Goal: Information Seeking & Learning: Understand process/instructions

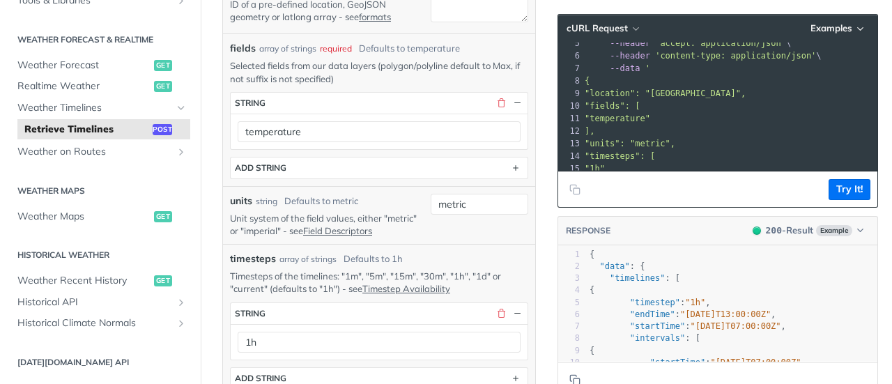
scroll to position [68, 0]
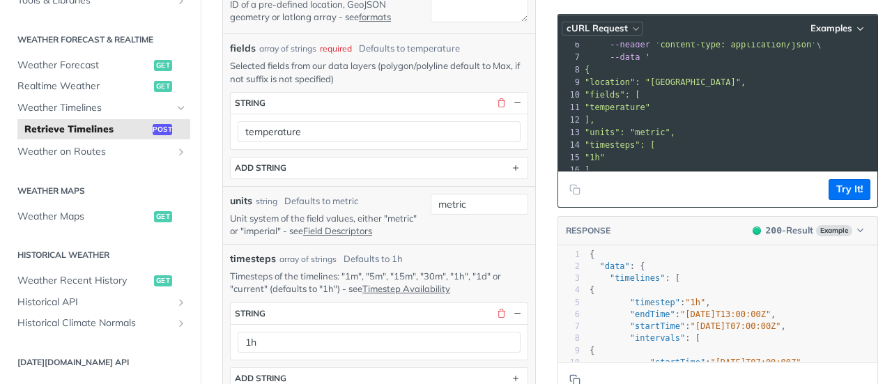
click at [631, 29] on icon "button" at bounding box center [636, 29] width 10 height 10
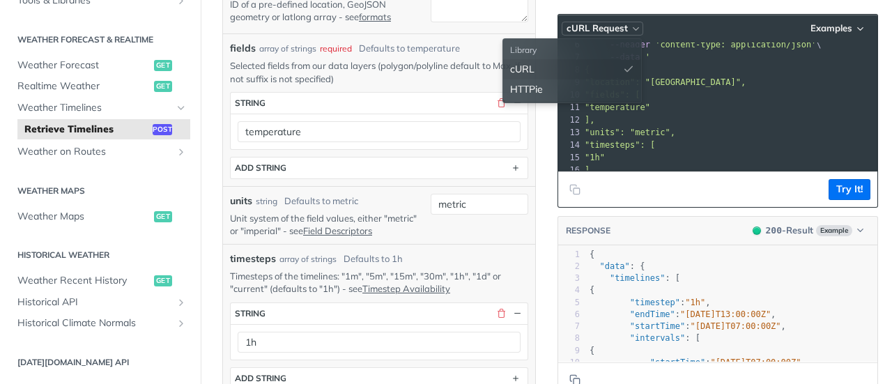
click at [631, 29] on icon "button" at bounding box center [636, 29] width 10 height 10
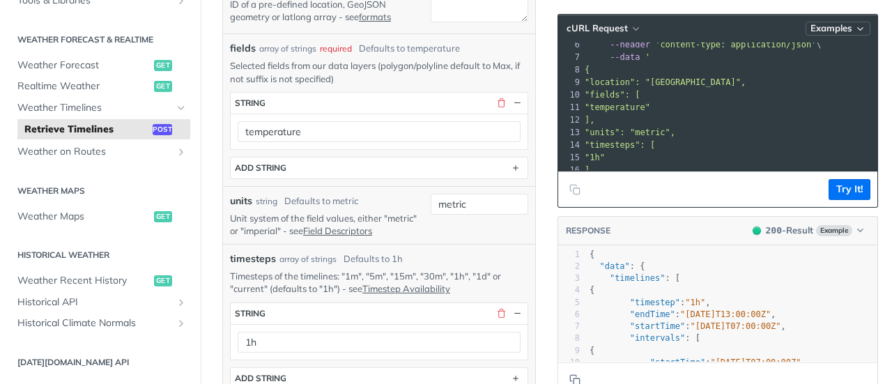
click at [841, 30] on span "Examples" at bounding box center [832, 28] width 42 height 12
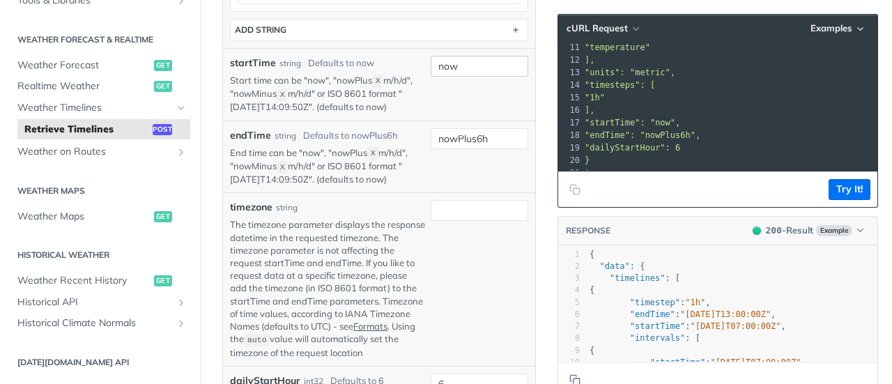
scroll to position [767, 0]
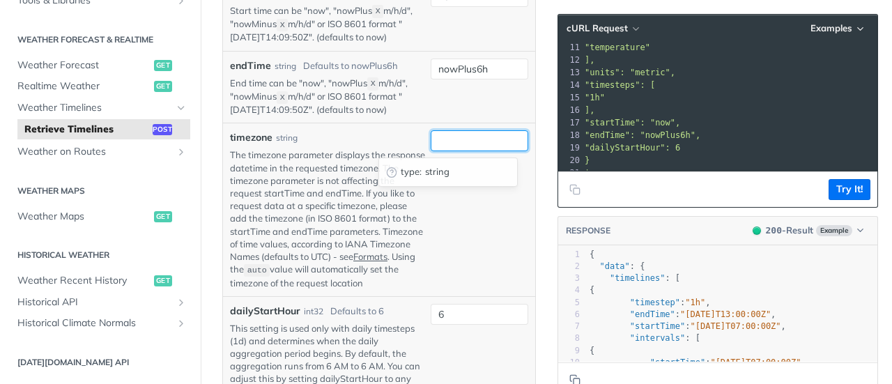
click at [431, 140] on input "timezone" at bounding box center [480, 140] width 98 height 21
click at [450, 236] on div "type : string" at bounding box center [480, 209] width 98 height 158
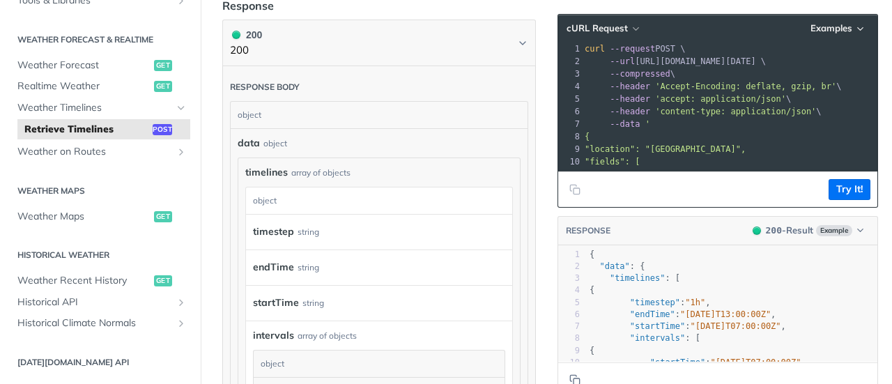
scroll to position [0, 0]
click at [105, 68] on span "Weather Forecast" at bounding box center [83, 66] width 133 height 14
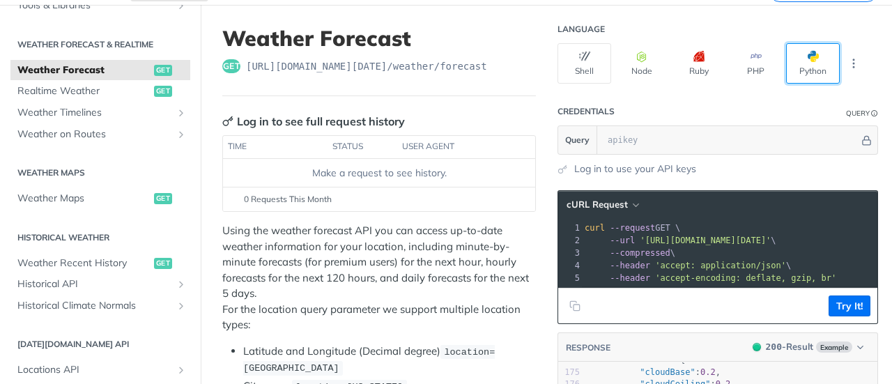
click at [805, 61] on button "Python" at bounding box center [813, 63] width 54 height 40
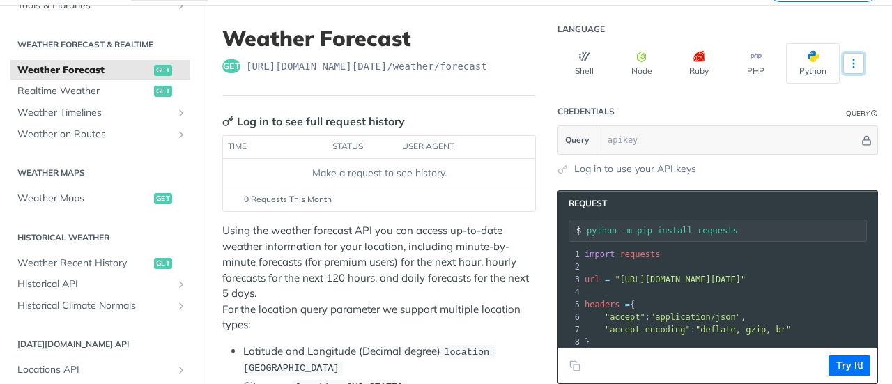
click at [848, 66] on icon "More ellipsis" at bounding box center [854, 63] width 13 height 13
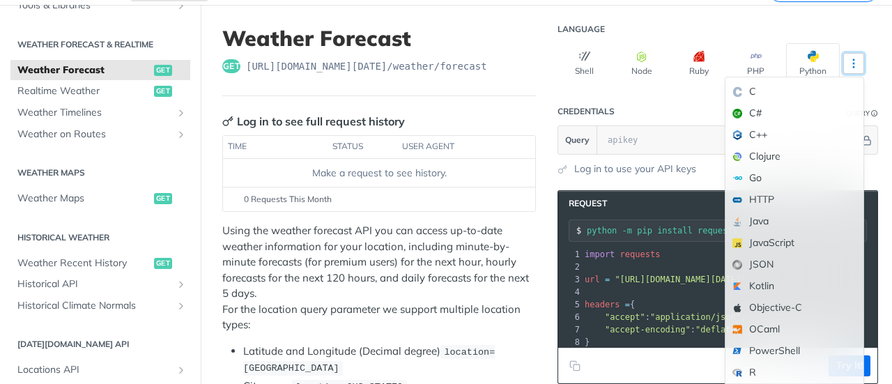
click at [848, 66] on icon "More ellipsis" at bounding box center [854, 63] width 13 height 13
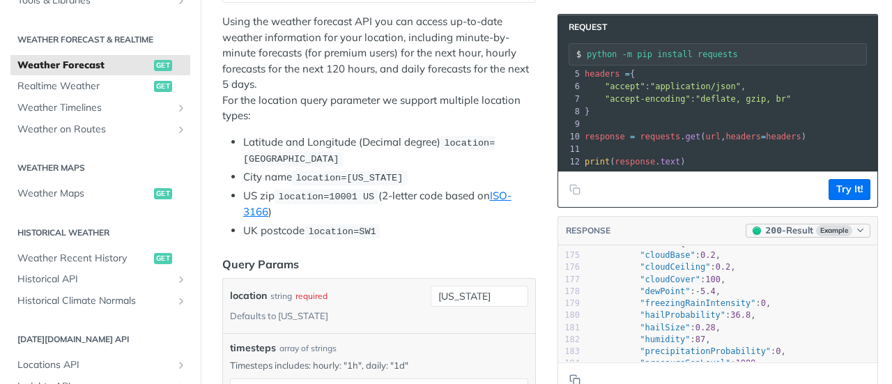
click at [832, 228] on span "Example" at bounding box center [834, 230] width 36 height 11
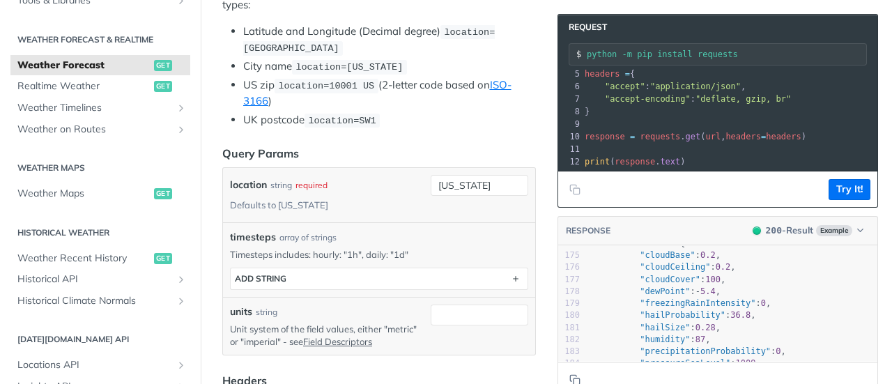
scroll to position [418, 0]
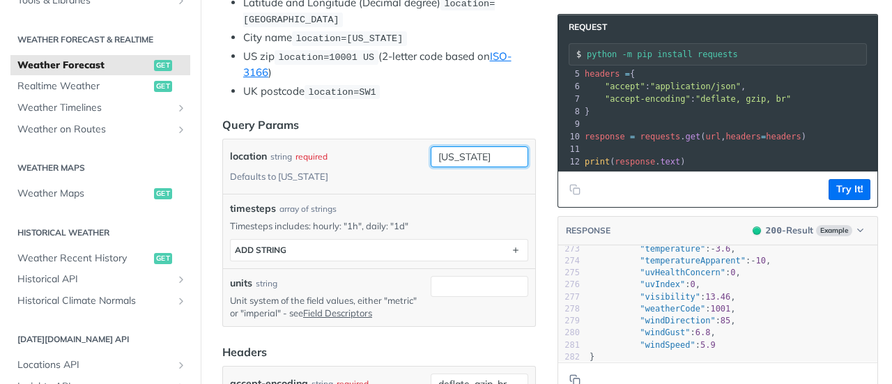
click at [467, 152] on input "[US_STATE]" at bounding box center [480, 156] width 98 height 21
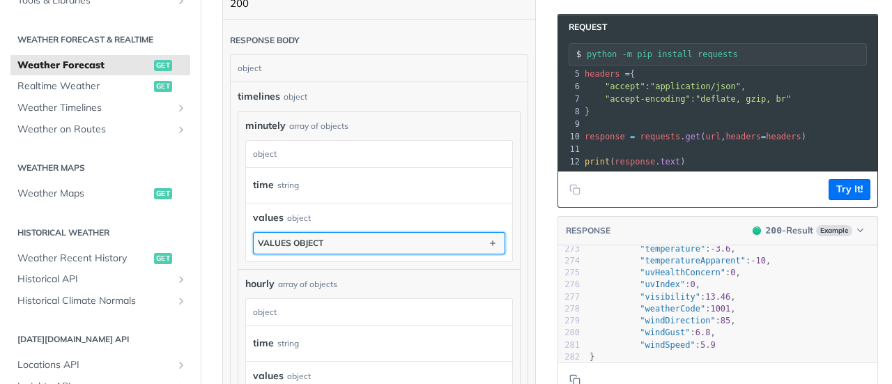
click at [383, 238] on button "values object" at bounding box center [379, 243] width 251 height 21
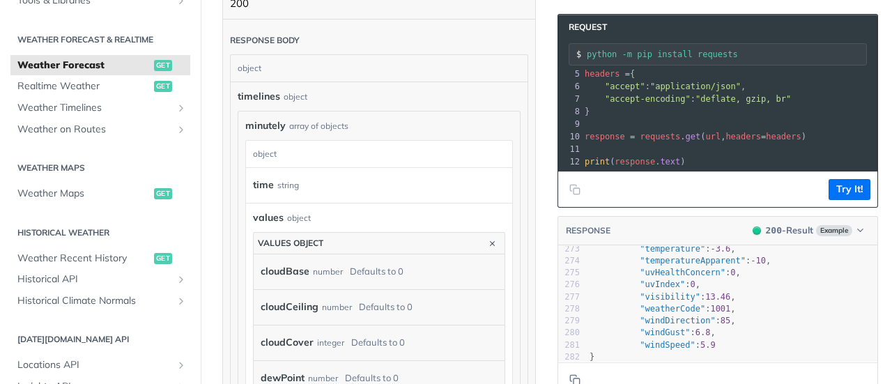
click at [392, 190] on div "time string" at bounding box center [379, 185] width 266 height 35
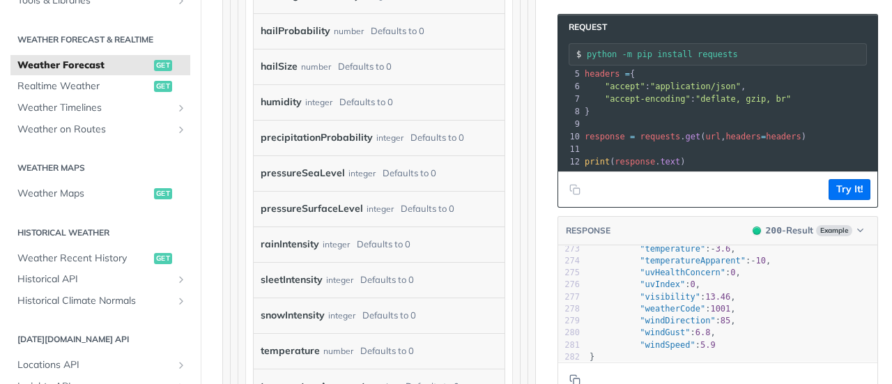
click at [307, 234] on label "rainIntensity" at bounding box center [290, 244] width 59 height 20
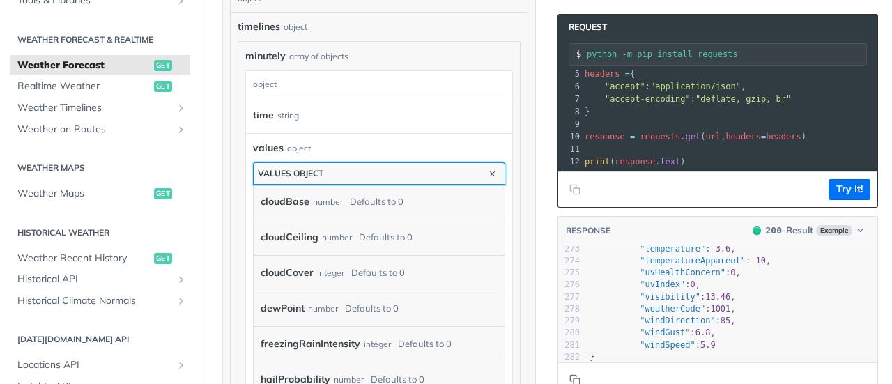
click at [474, 169] on button "values object" at bounding box center [379, 173] width 251 height 21
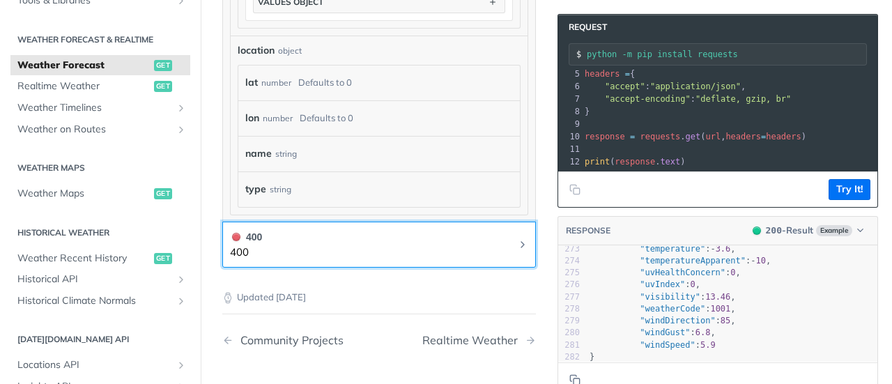
click at [450, 229] on button "400 400" at bounding box center [379, 244] width 298 height 31
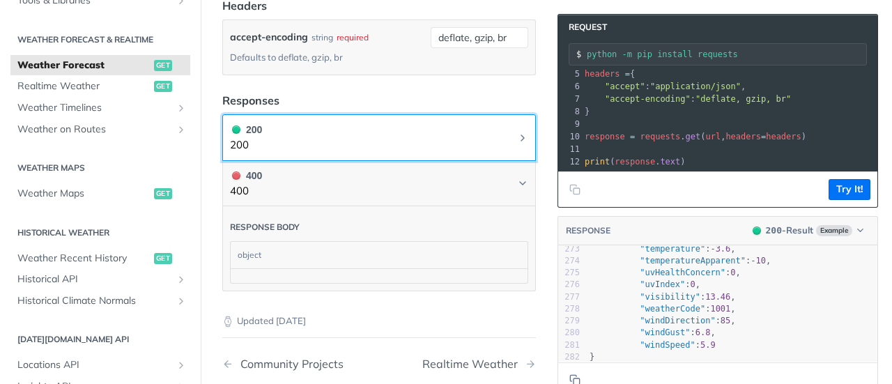
click at [257, 126] on div "200" at bounding box center [246, 129] width 32 height 15
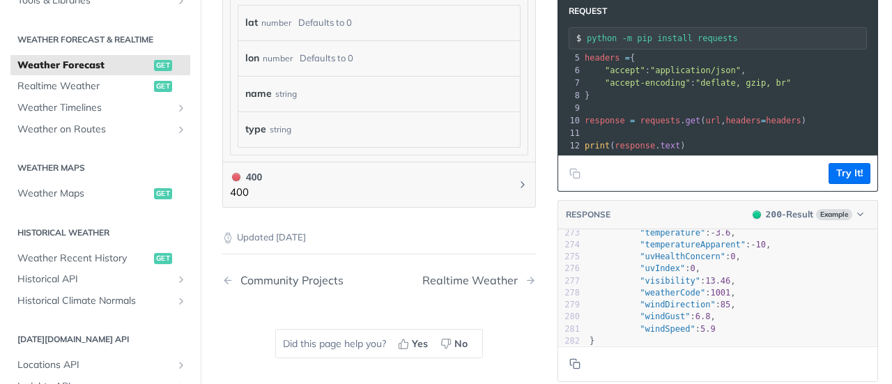
scroll to position [1434, 0]
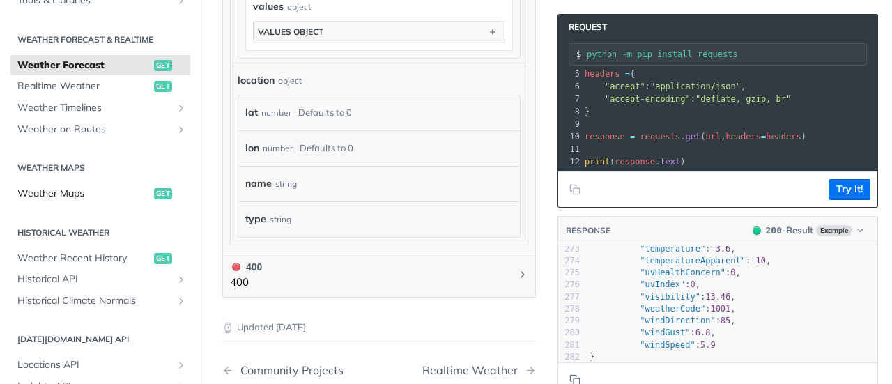
click at [125, 192] on span "Weather Maps" at bounding box center [83, 194] width 133 height 14
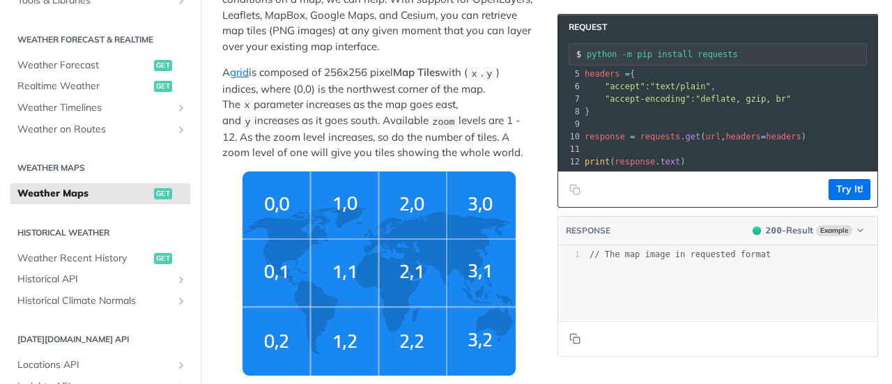
scroll to position [418, 0]
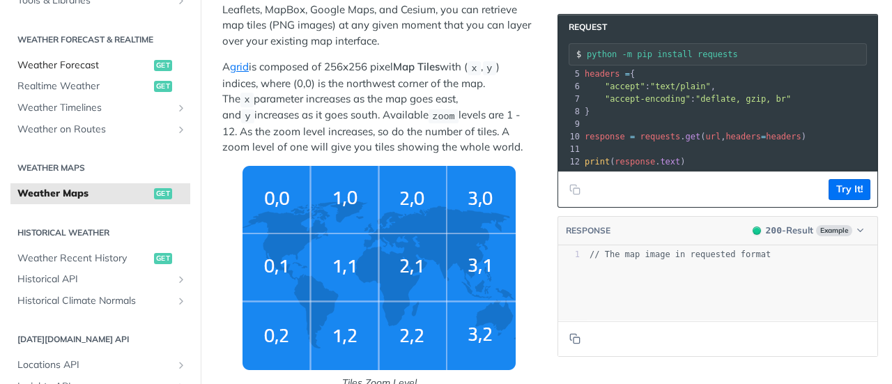
click at [108, 68] on span "Weather Forecast" at bounding box center [83, 66] width 133 height 14
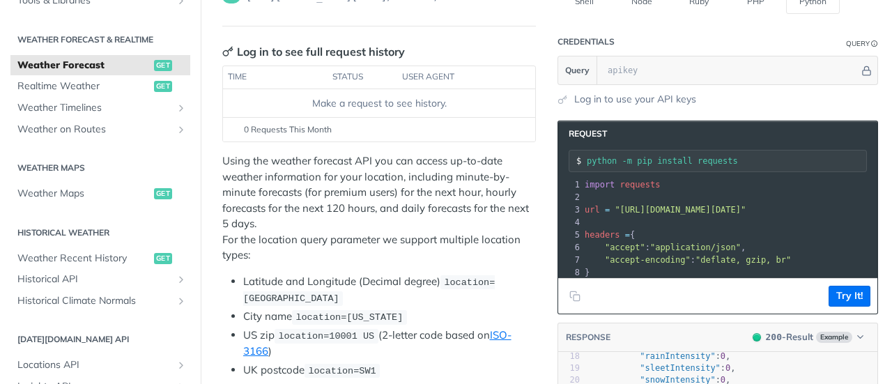
scroll to position [70, 0]
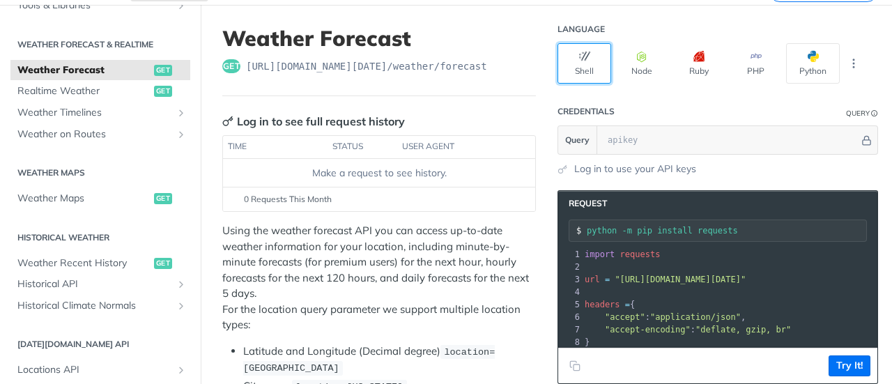
click at [584, 63] on button "Shell" at bounding box center [585, 63] width 54 height 40
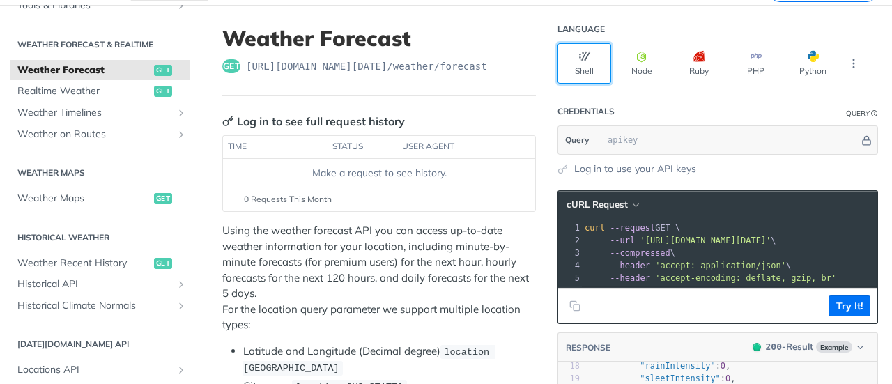
scroll to position [0, 0]
click at [802, 70] on button "Python" at bounding box center [813, 63] width 54 height 40
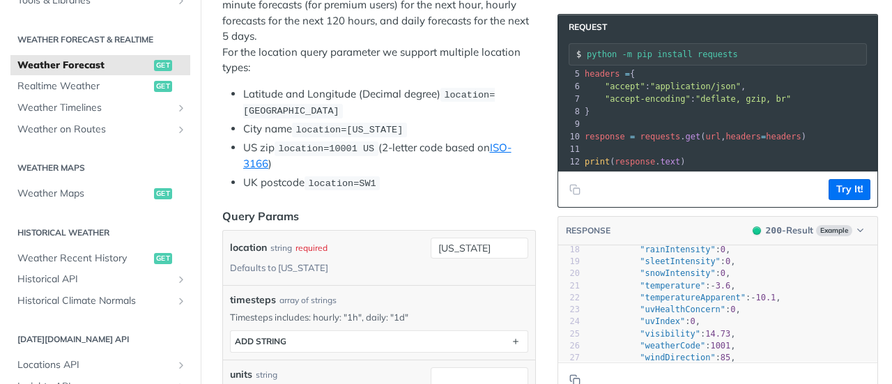
scroll to position [349, 0]
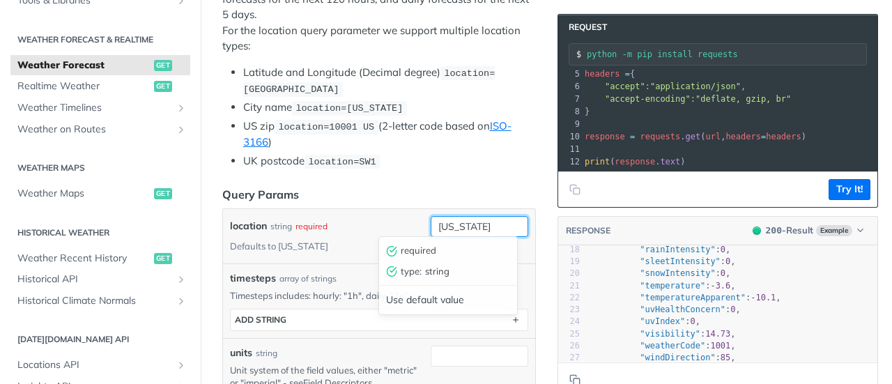
click at [459, 224] on input "[US_STATE]" at bounding box center [480, 226] width 98 height 21
drag, startPoint x: 480, startPoint y: 225, endPoint x: 398, endPoint y: 223, distance: 81.6
click at [398, 223] on div "location string required Defaults to [US_STATE] [US_STATE] required type : stri…" at bounding box center [379, 236] width 298 height 40
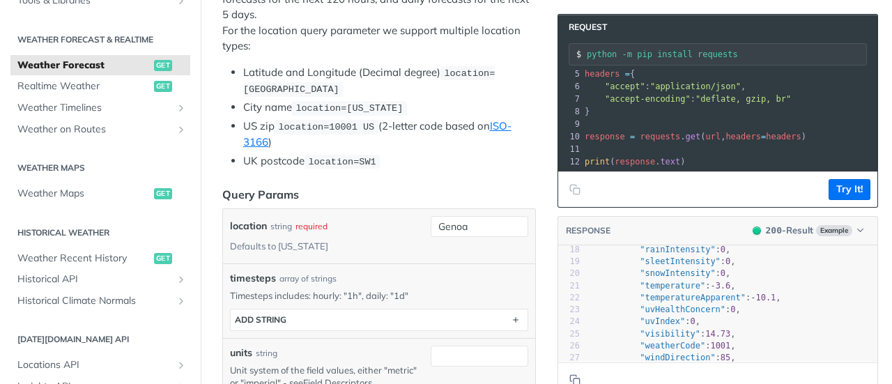
click at [433, 186] on header "Query Params" at bounding box center [379, 194] width 314 height 17
click at [455, 228] on input "Genoa" at bounding box center [480, 226] width 98 height 21
drag, startPoint x: 411, startPoint y: 214, endPoint x: 382, endPoint y: 213, distance: 29.3
click at [382, 216] on div "location string required Defaults to [US_STATE] [GEOGRAPHIC_DATA] required type…" at bounding box center [379, 236] width 298 height 40
type input "g"
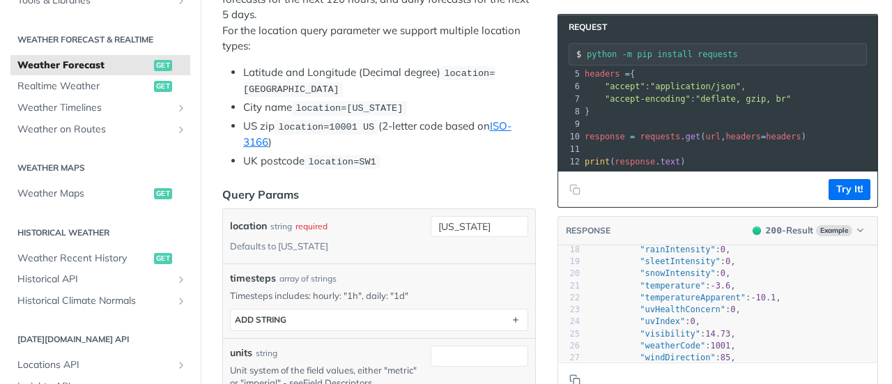
click at [415, 194] on header "Query Params" at bounding box center [379, 194] width 314 height 17
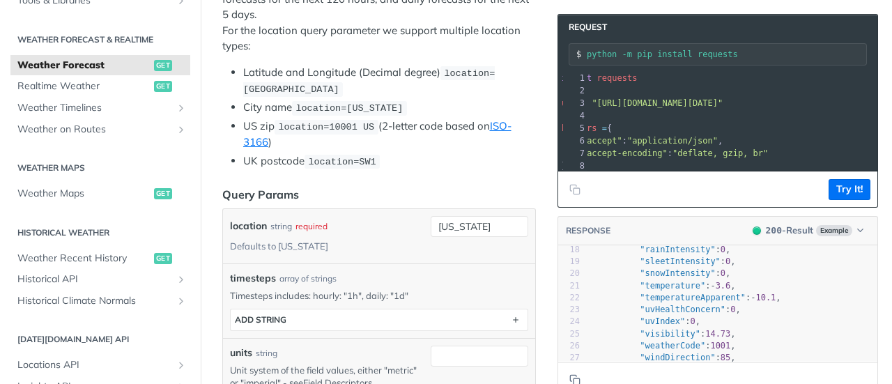
scroll to position [0, 46]
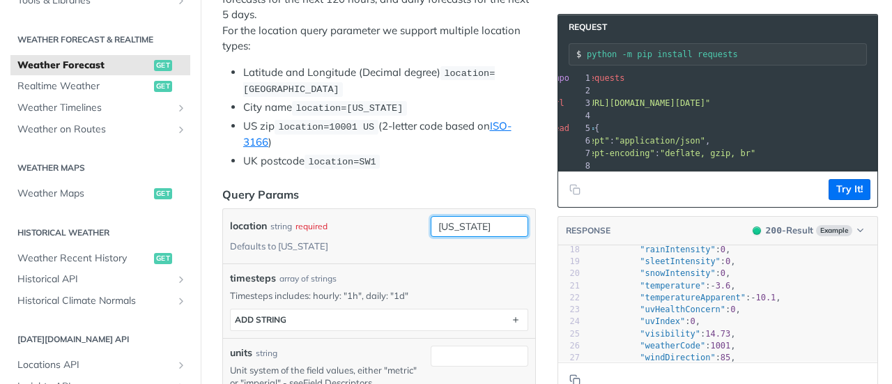
drag, startPoint x: 473, startPoint y: 221, endPoint x: 374, endPoint y: 206, distance: 100.2
click at [375, 209] on div "location string required Defaults to [US_STATE] [US_STATE] required type : stri…" at bounding box center [379, 236] width 312 height 54
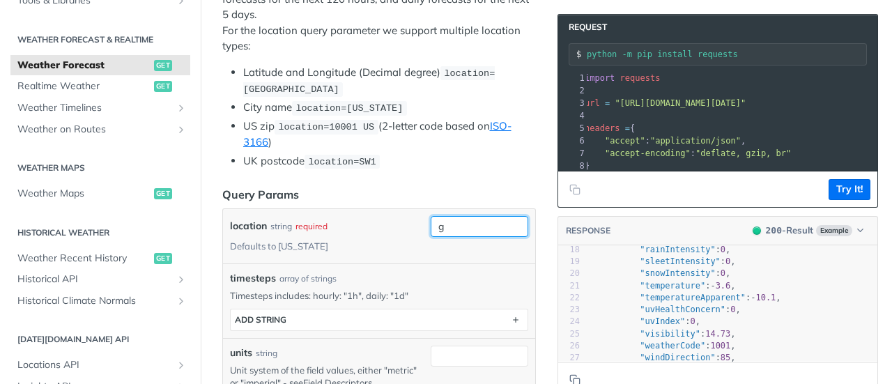
scroll to position [0, 4]
type input "genoa"
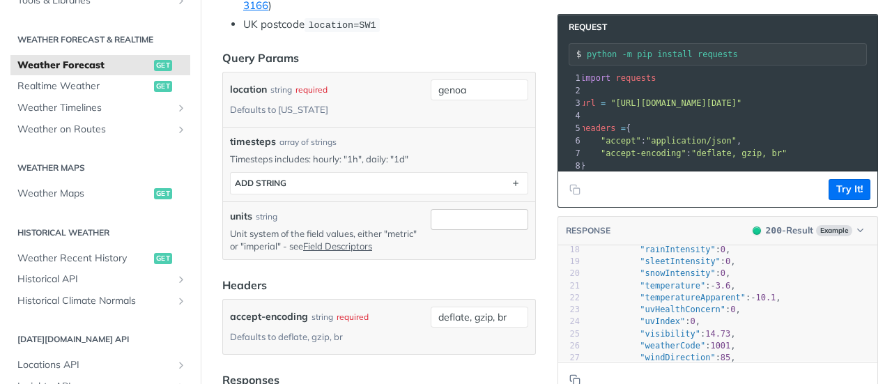
scroll to position [488, 0]
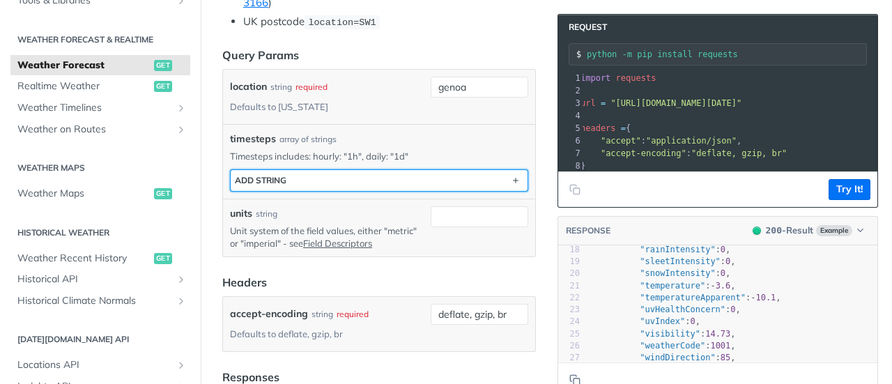
click at [351, 173] on button "ADD string" at bounding box center [379, 180] width 297 height 21
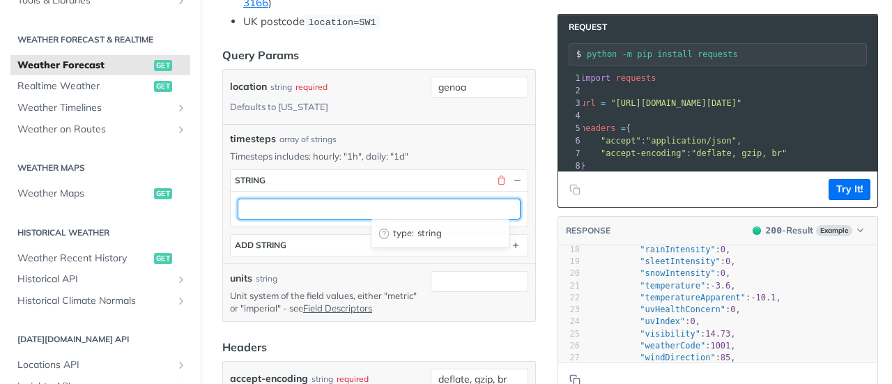
click at [330, 210] on input "text" at bounding box center [379, 209] width 283 height 21
type input "4h"
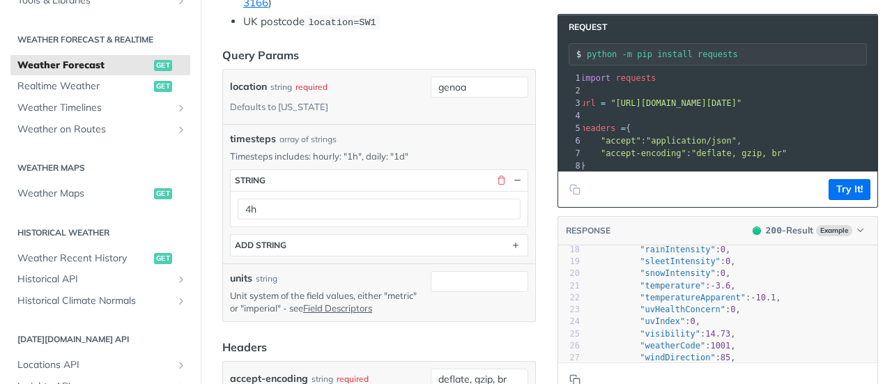
click at [407, 264] on div "units string Unit system of the field values, either "metric" or "imperial" - s…" at bounding box center [379, 293] width 312 height 58
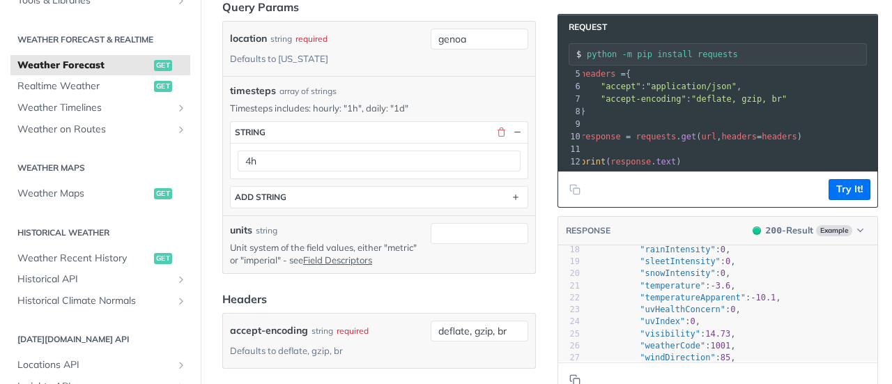
scroll to position [558, 0]
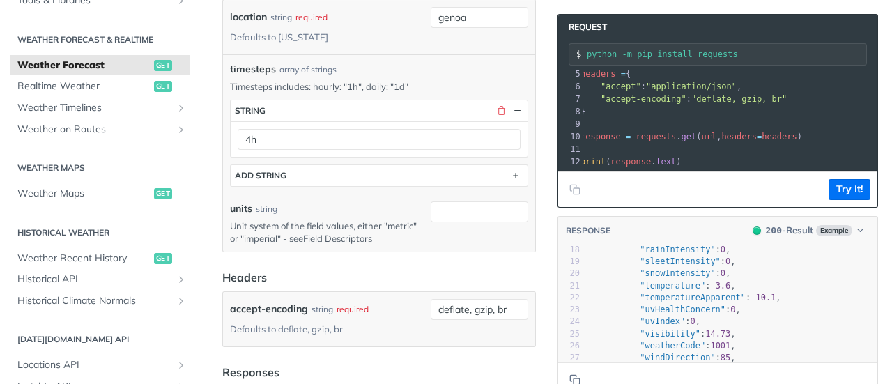
click at [372, 233] on link "Field Descriptors" at bounding box center [337, 238] width 69 height 11
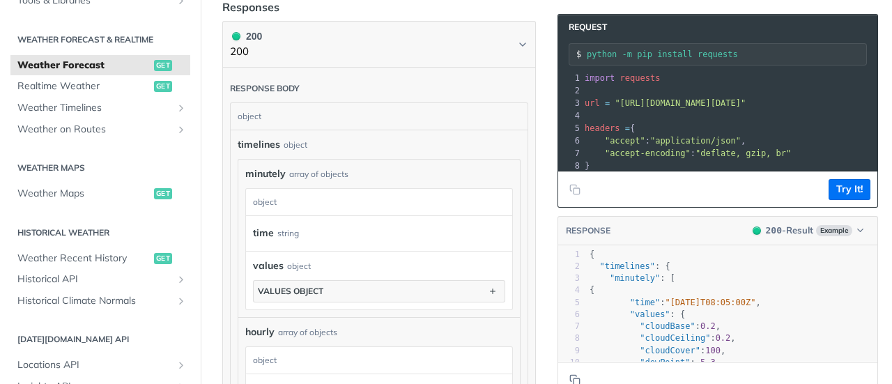
scroll to position [906, 0]
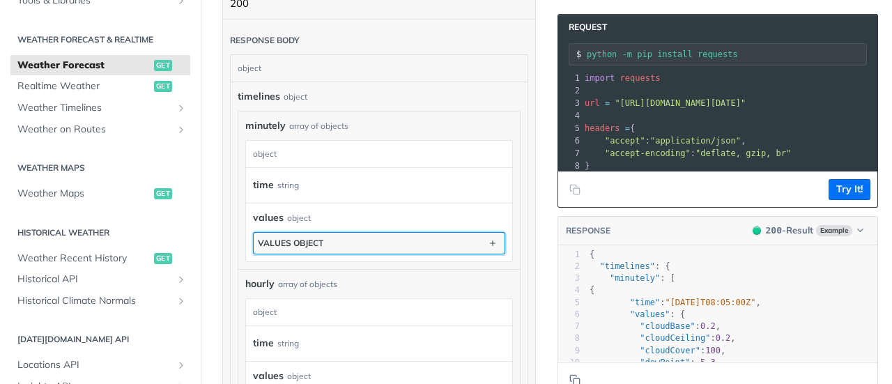
click at [329, 239] on button "values object" at bounding box center [379, 243] width 251 height 21
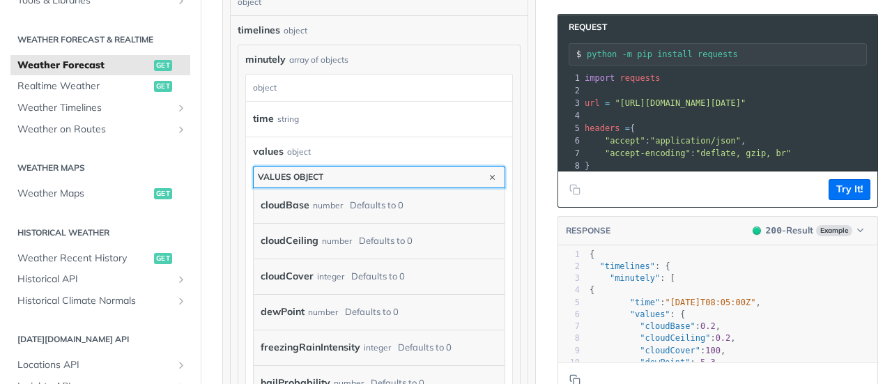
scroll to position [1115, 0]
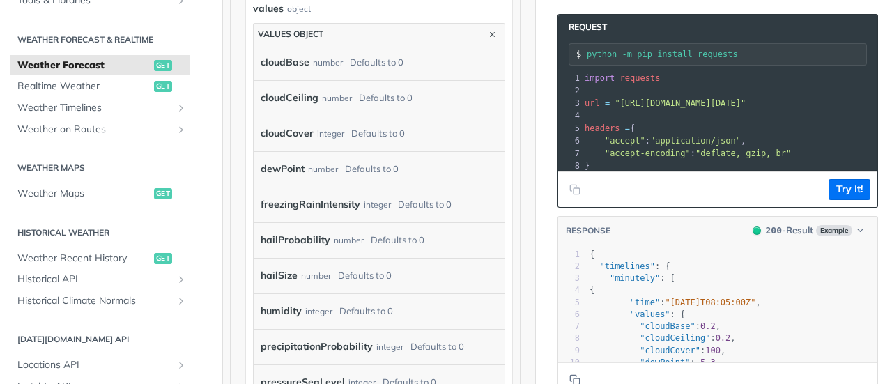
click at [286, 195] on label "freezingRainIntensity" at bounding box center [311, 205] width 100 height 20
click at [509, 204] on div "minutely array of objects minutely object time string values object values obje…" at bounding box center [379, 389] width 282 height 975
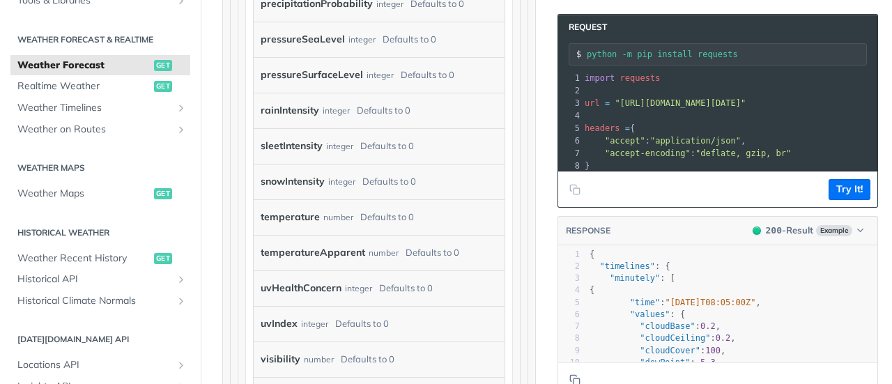
scroll to position [1464, 0]
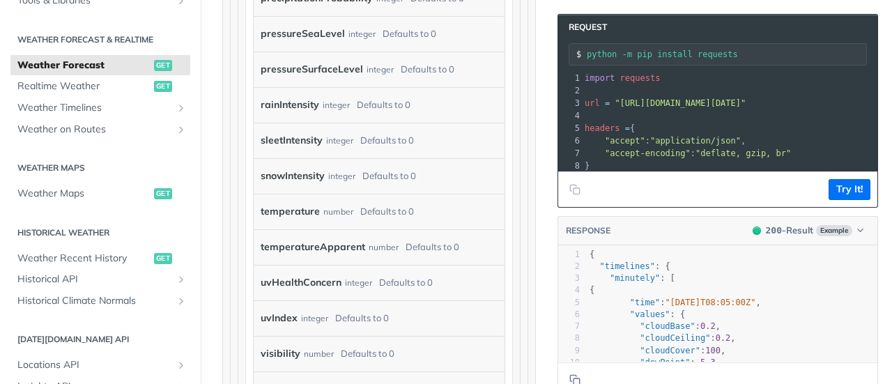
click at [454, 238] on div "Defaults to 0" at bounding box center [433, 247] width 54 height 20
click at [452, 237] on div "Defaults to 0" at bounding box center [433, 247] width 54 height 20
click at [336, 237] on label "temperatureApparent" at bounding box center [313, 247] width 105 height 20
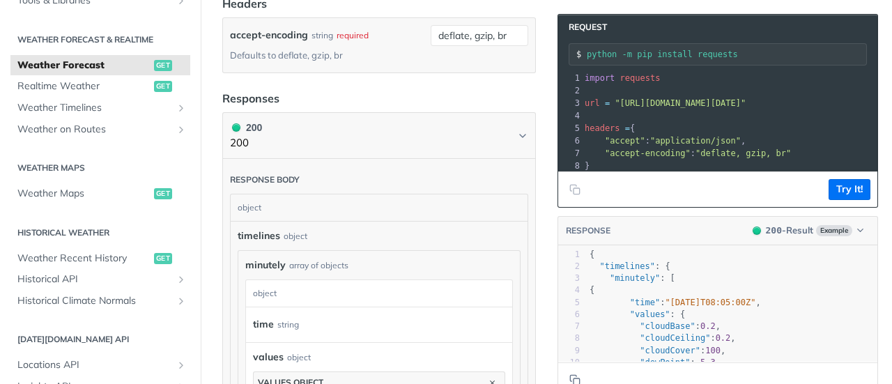
scroll to position [906, 0]
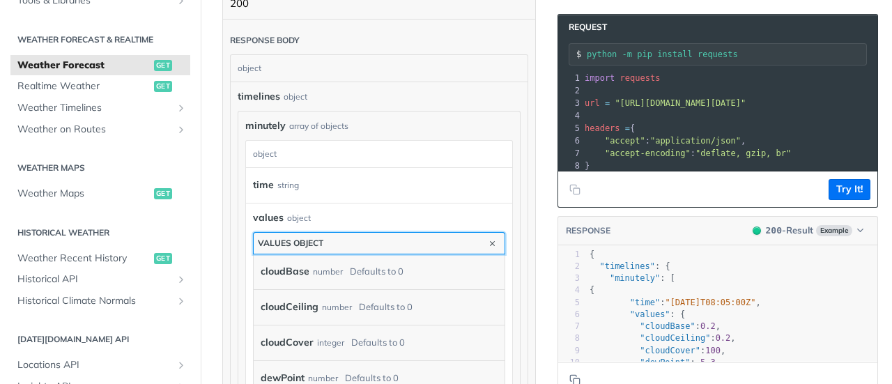
click at [312, 238] on div "values object" at bounding box center [291, 243] width 66 height 10
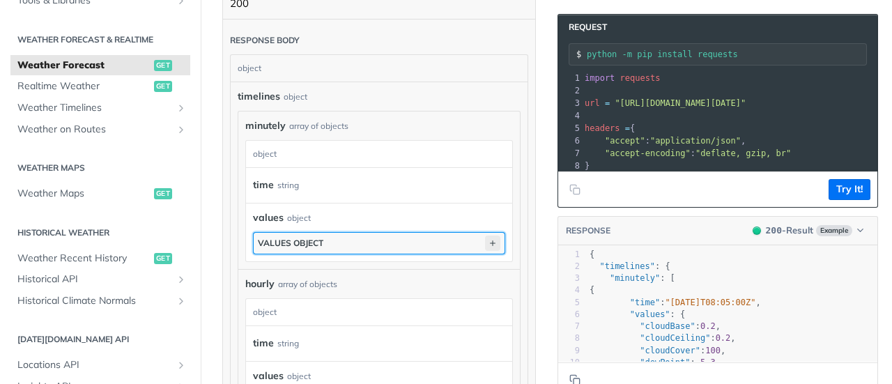
click at [485, 236] on icon "button" at bounding box center [492, 243] width 15 height 15
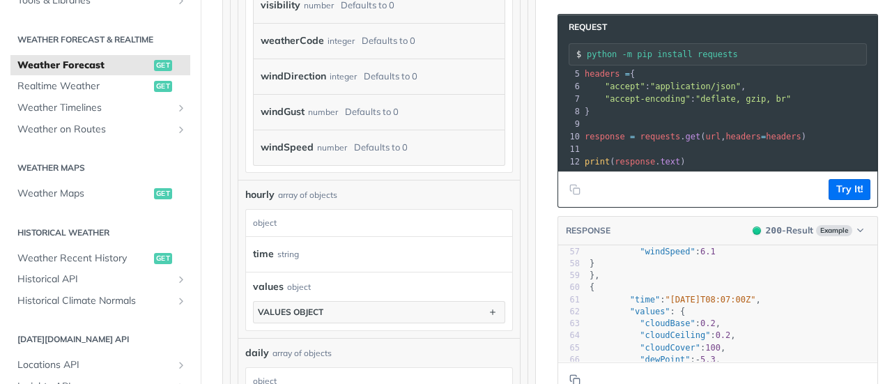
scroll to position [743, 0]
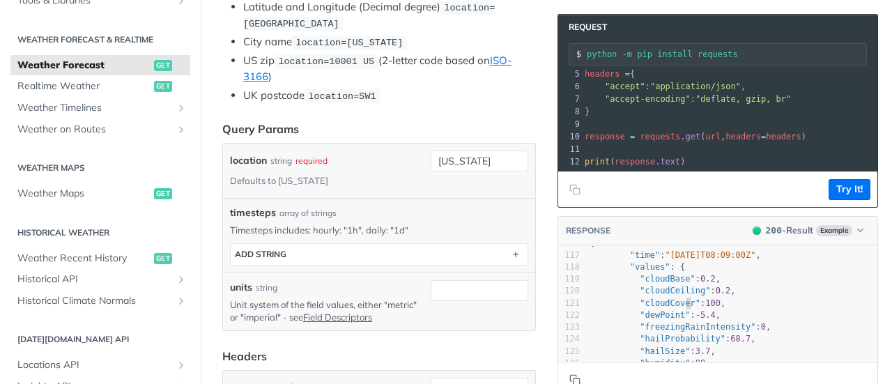
click at [676, 303] on span ""cloudCover"" at bounding box center [670, 303] width 61 height 10
click at [707, 302] on span ""cloudCover" : 100 ," at bounding box center [658, 303] width 136 height 10
click at [708, 305] on pre ""cloudCover" : 100 ," at bounding box center [732, 304] width 291 height 12
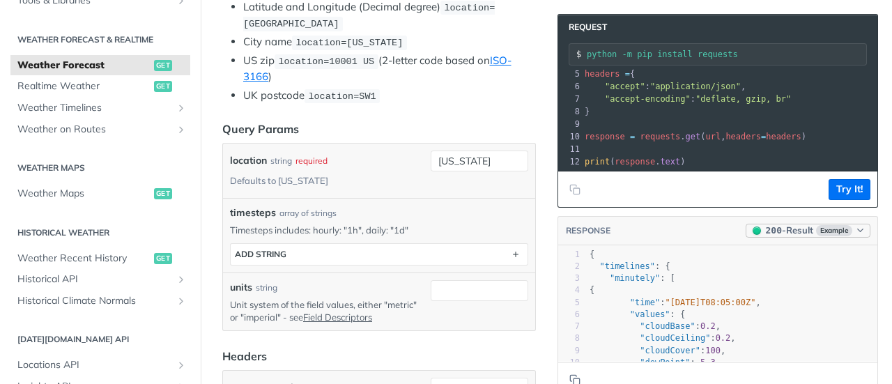
click at [826, 234] on span "Example" at bounding box center [834, 230] width 36 height 11
click at [777, 293] on div "400 - Result" at bounding box center [767, 296] width 50 height 15
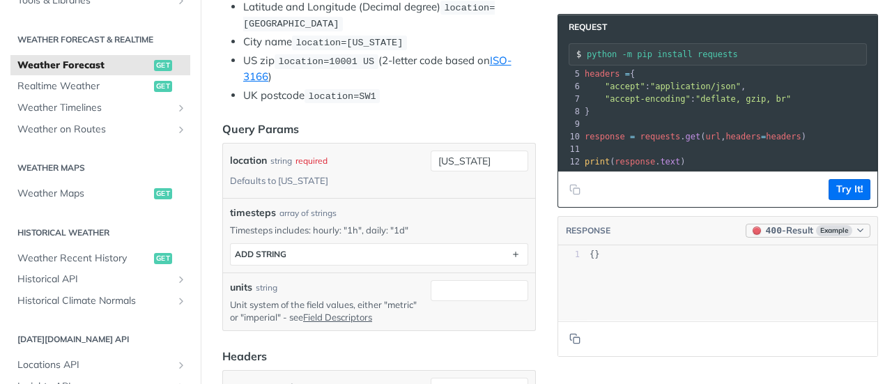
click at [803, 231] on button "400 - Result Example" at bounding box center [808, 231] width 125 height 14
click at [756, 275] on div "200 - Result" at bounding box center [767, 273] width 50 height 15
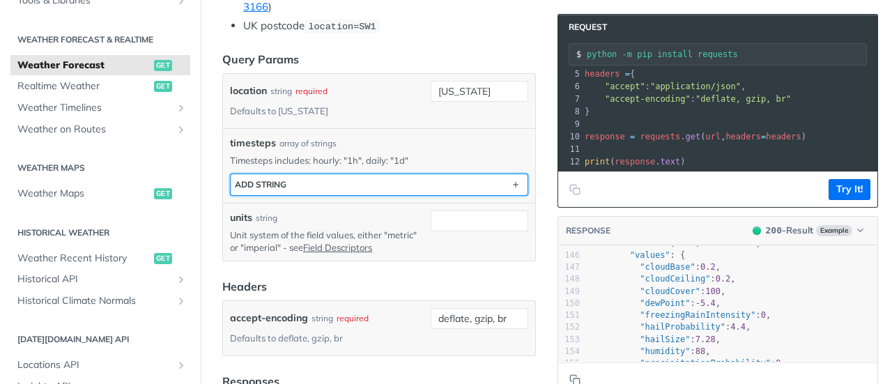
click at [287, 174] on button "ADD string" at bounding box center [379, 184] width 297 height 21
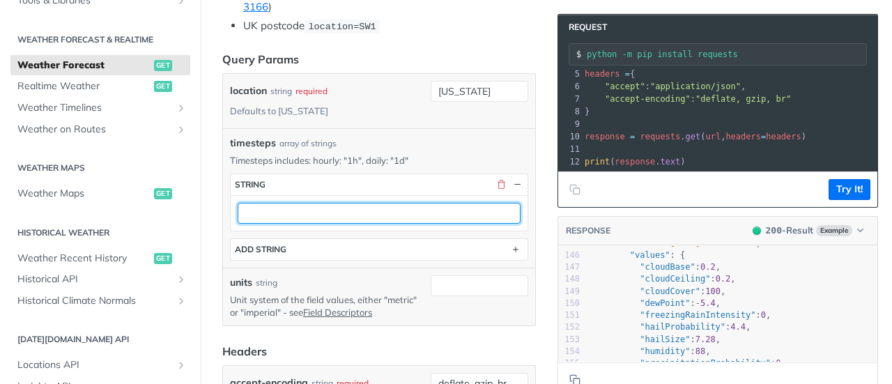
click at [259, 204] on input "text" at bounding box center [379, 213] width 283 height 21
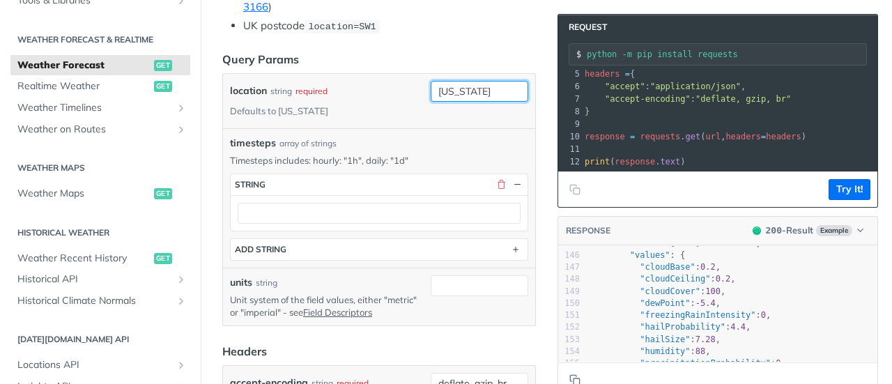
click at [475, 82] on input "[US_STATE]" at bounding box center [480, 91] width 98 height 21
drag, startPoint x: 473, startPoint y: 80, endPoint x: 413, endPoint y: 79, distance: 60.0
click at [413, 81] on div "location string required Defaults to [US_STATE] [US_STATE] required type : stri…" at bounding box center [379, 101] width 298 height 40
type input "genoa"
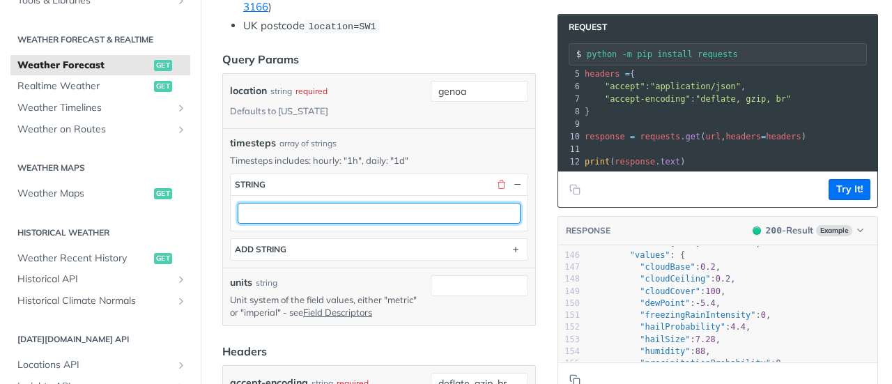
click at [280, 208] on input "text" at bounding box center [379, 213] width 283 height 21
